Goal: Task Accomplishment & Management: Use online tool/utility

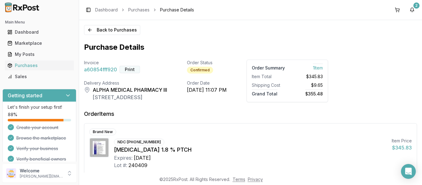
click at [129, 69] on button "Print" at bounding box center [130, 69] width 20 height 7
click at [134, 68] on button "Print" at bounding box center [130, 69] width 20 height 7
